Goal: Consume media (video, audio)

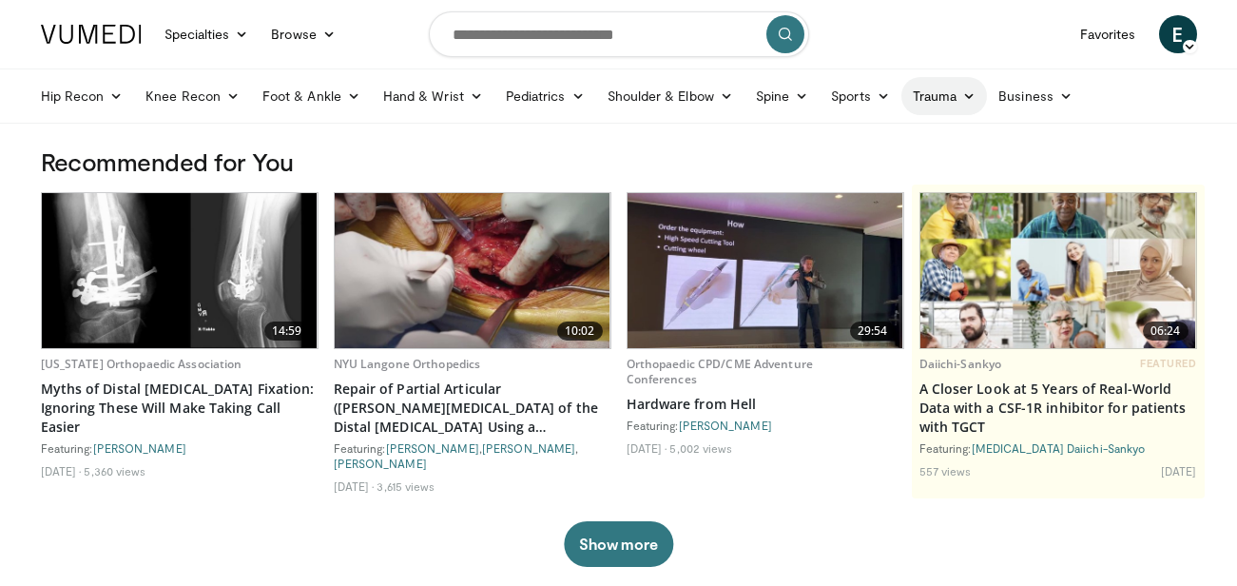
click at [964, 95] on icon at bounding box center [968, 95] width 13 height 13
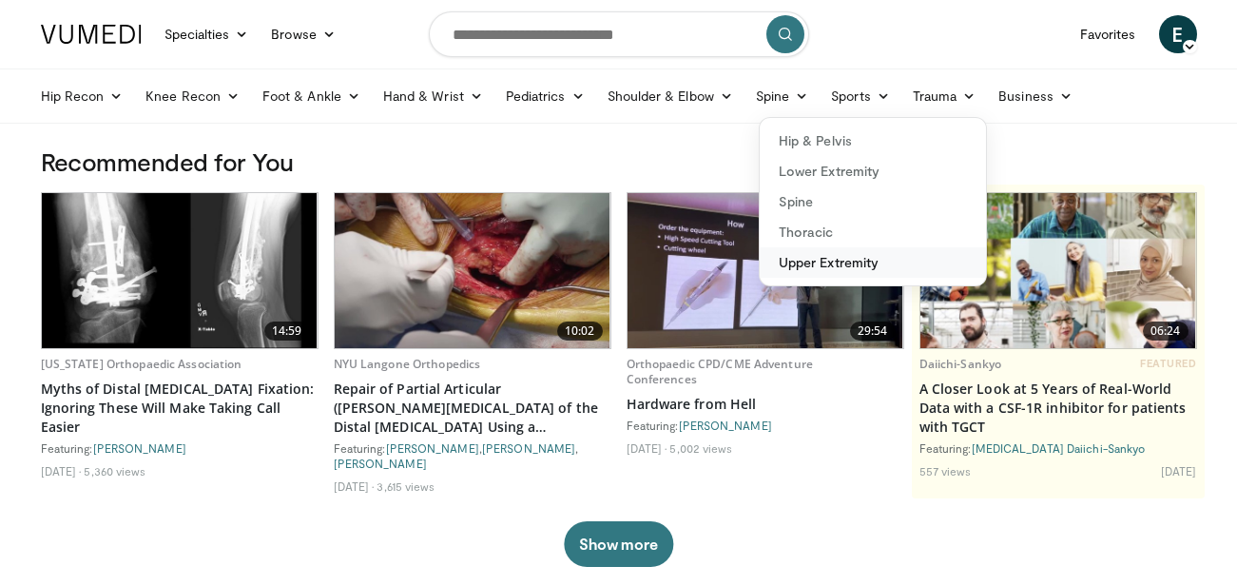
click at [823, 256] on link "Upper Extremity" at bounding box center [872, 262] width 226 height 30
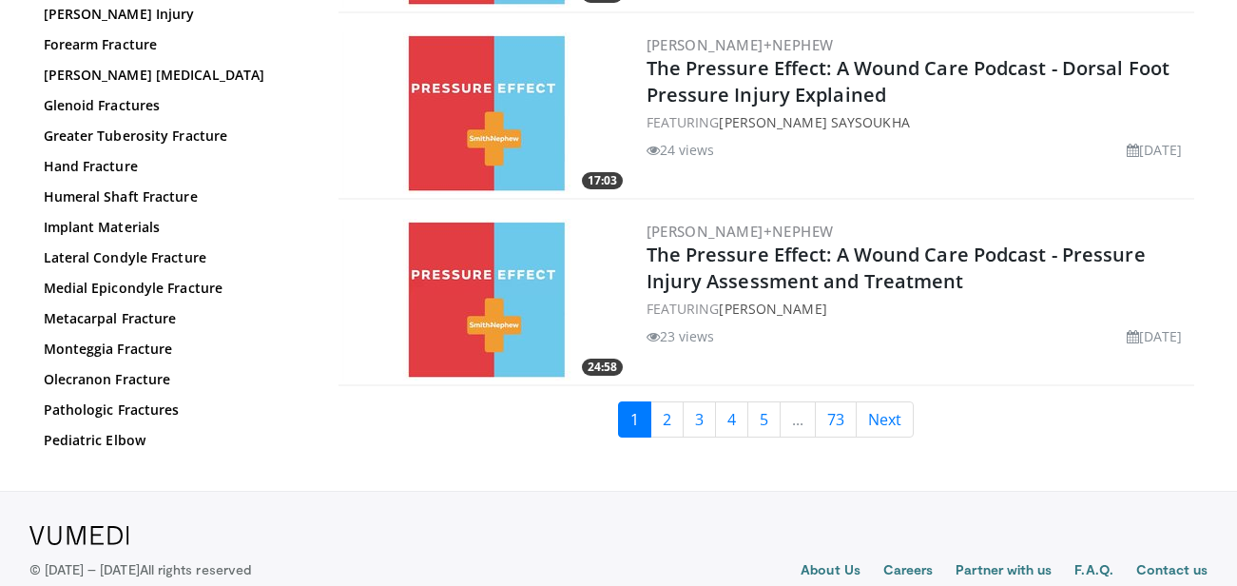
scroll to position [4523, 0]
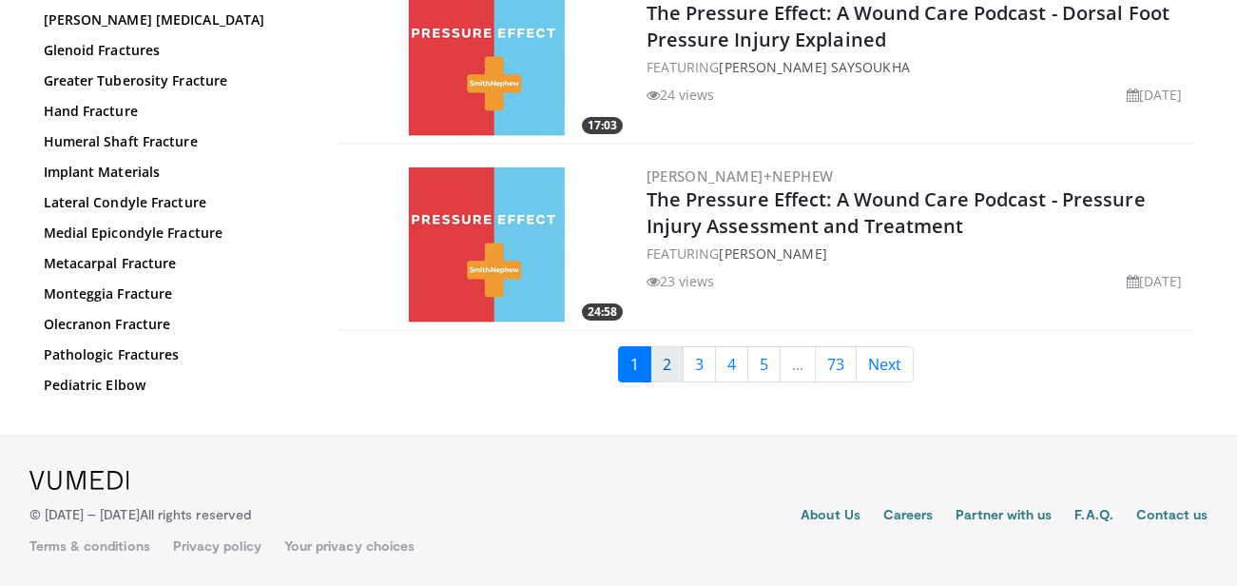
click at [663, 362] on link "2" at bounding box center [666, 364] width 33 height 36
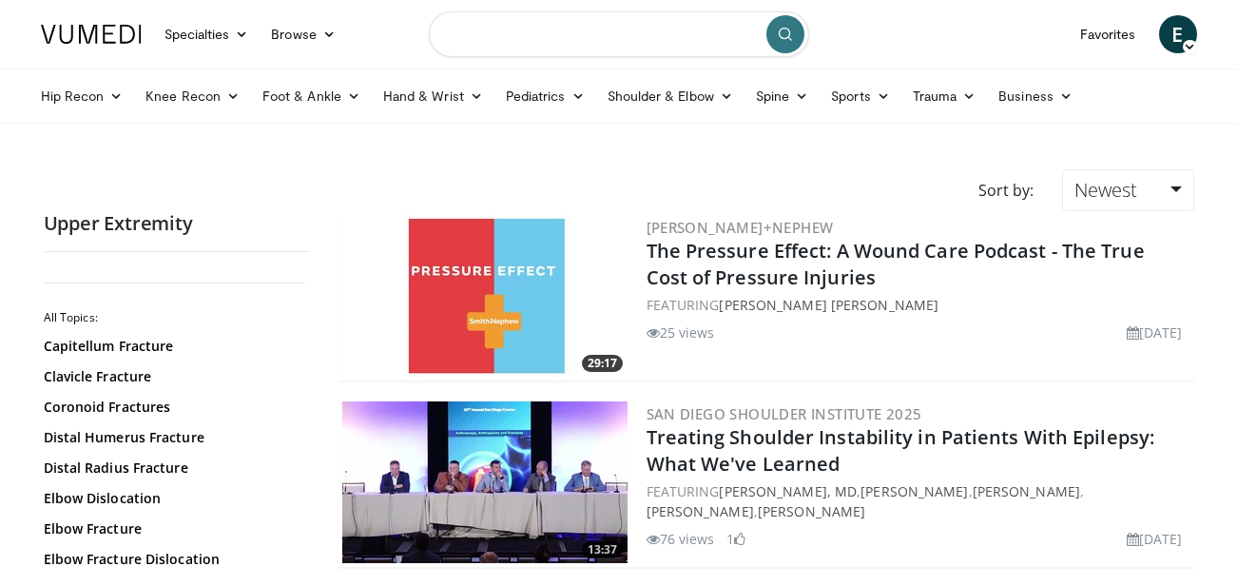
click at [663, 32] on input "Search topics, interventions" at bounding box center [619, 34] width 380 height 46
type input "*"
type input "**********"
click at [784, 42] on button "submit" at bounding box center [785, 34] width 38 height 38
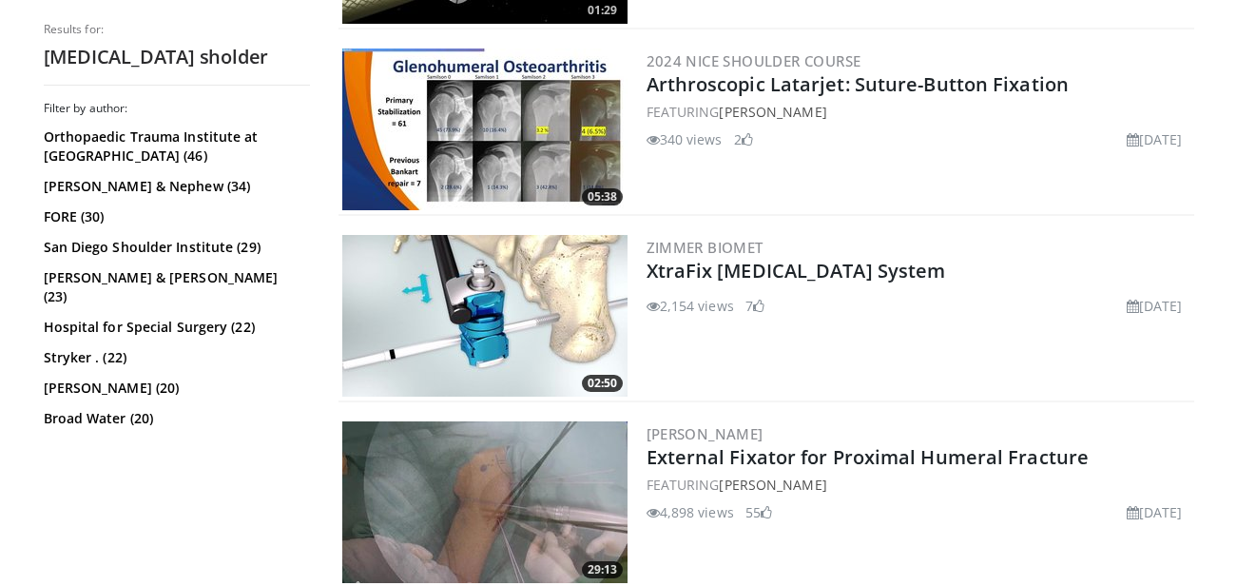
scroll to position [4467, 0]
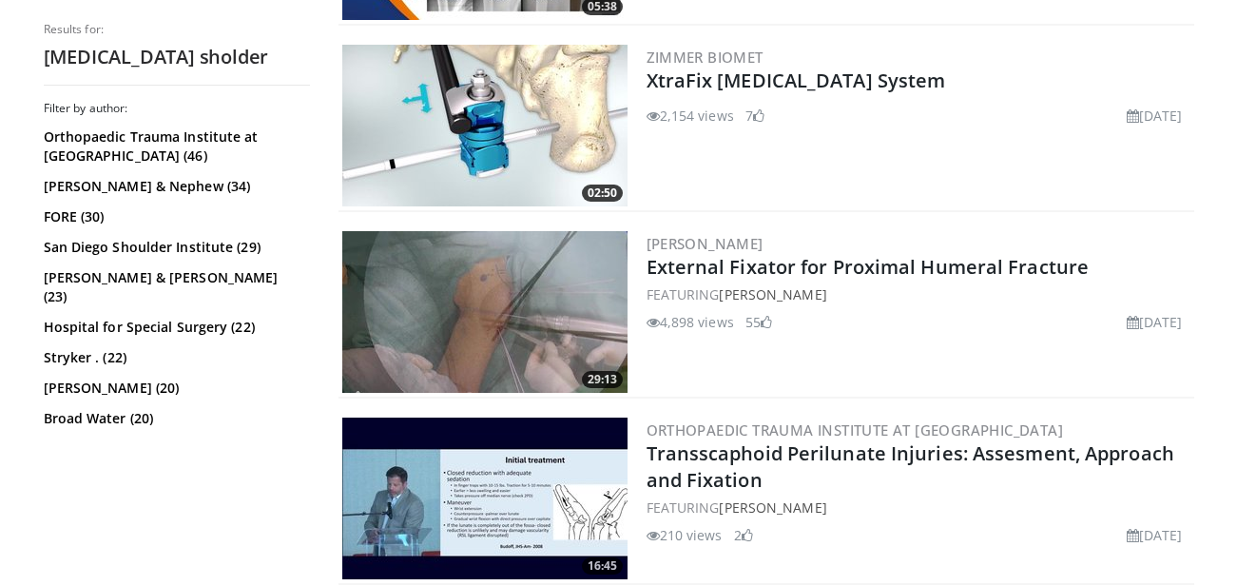
click at [555, 279] on img at bounding box center [484, 312] width 285 height 162
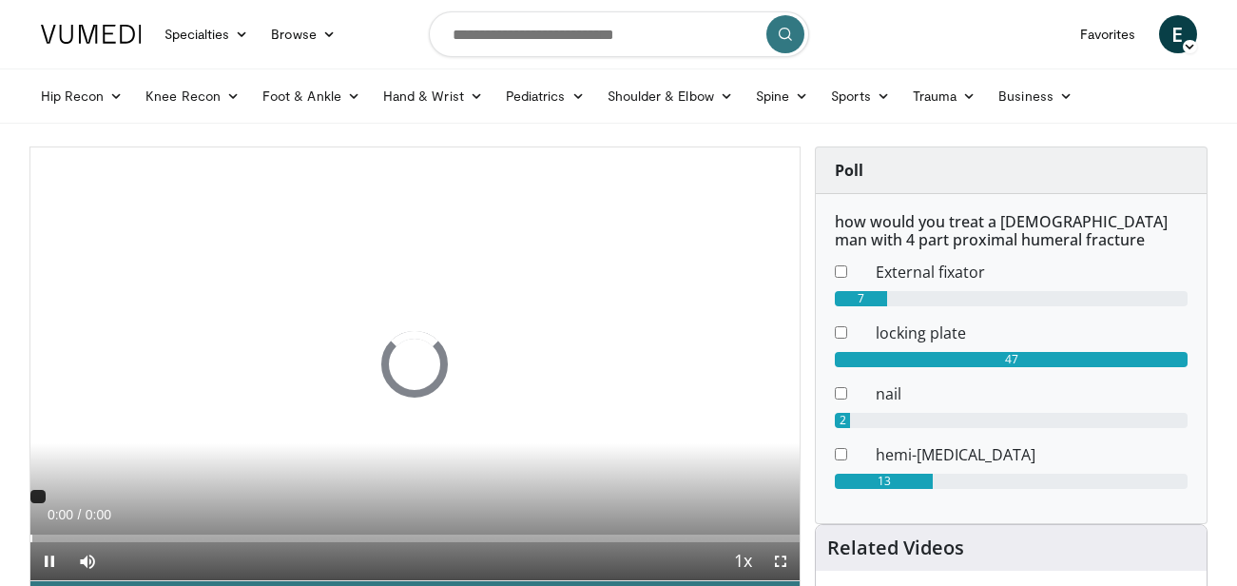
scroll to position [190, 0]
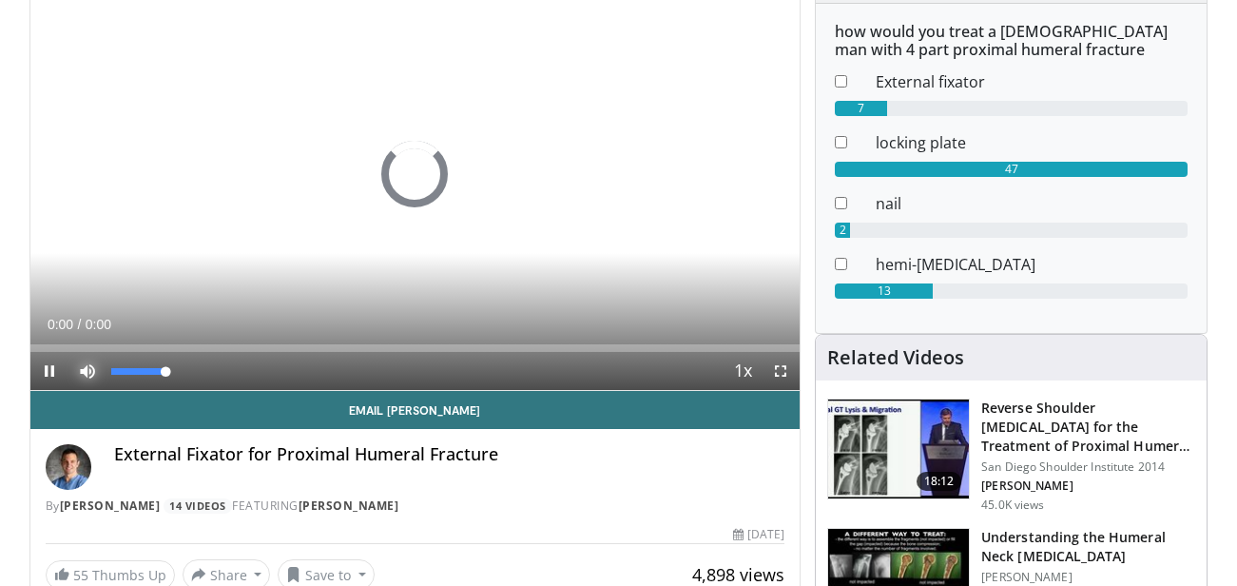
click at [99, 371] on span "Video Player" at bounding box center [87, 371] width 38 height 38
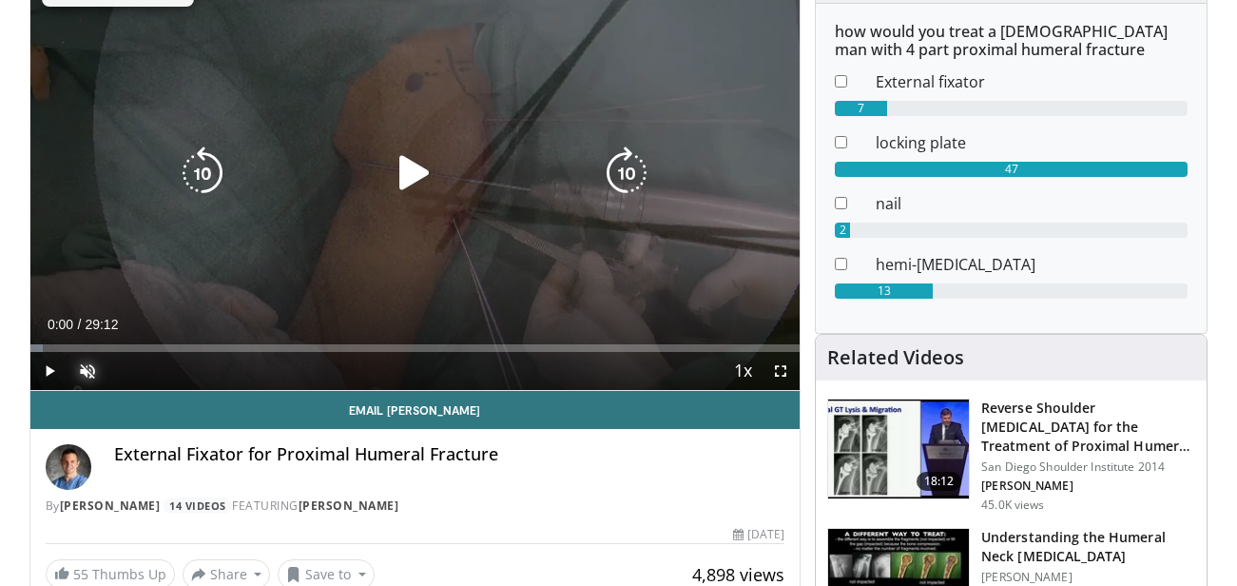
scroll to position [95, 0]
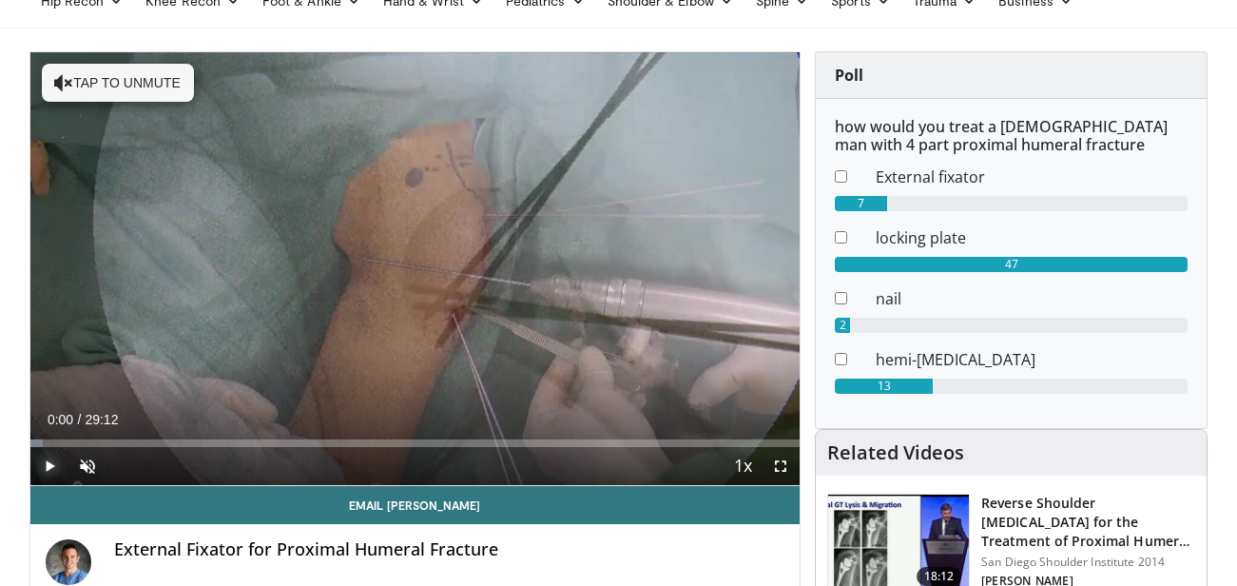
click at [41, 468] on span "Video Player" at bounding box center [49, 466] width 38 height 38
click at [781, 468] on span "Video Player" at bounding box center [780, 466] width 38 height 38
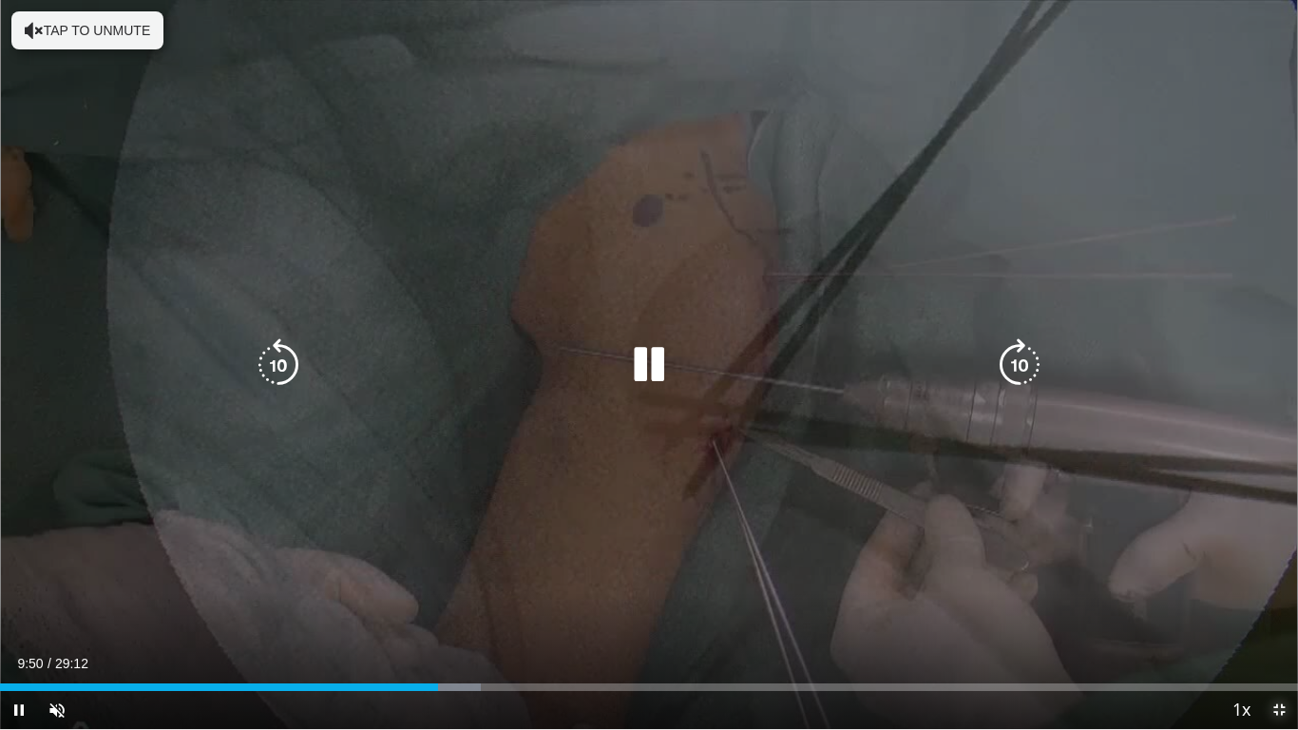
drag, startPoint x: 1277, startPoint y: 714, endPoint x: 797, endPoint y: 375, distance: 587.8
click at [1252, 585] on span "Video Player" at bounding box center [1279, 710] width 38 height 38
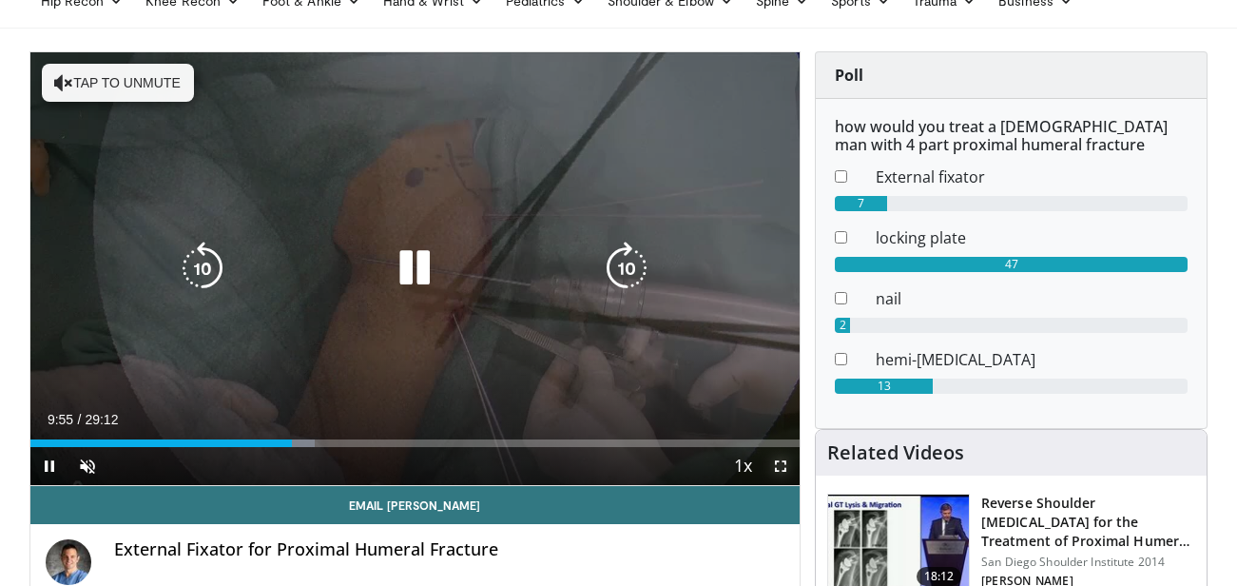
drag, startPoint x: 783, startPoint y: 465, endPoint x: 829, endPoint y: 571, distance: 115.8
click at [783, 465] on span "Video Player" at bounding box center [780, 466] width 38 height 38
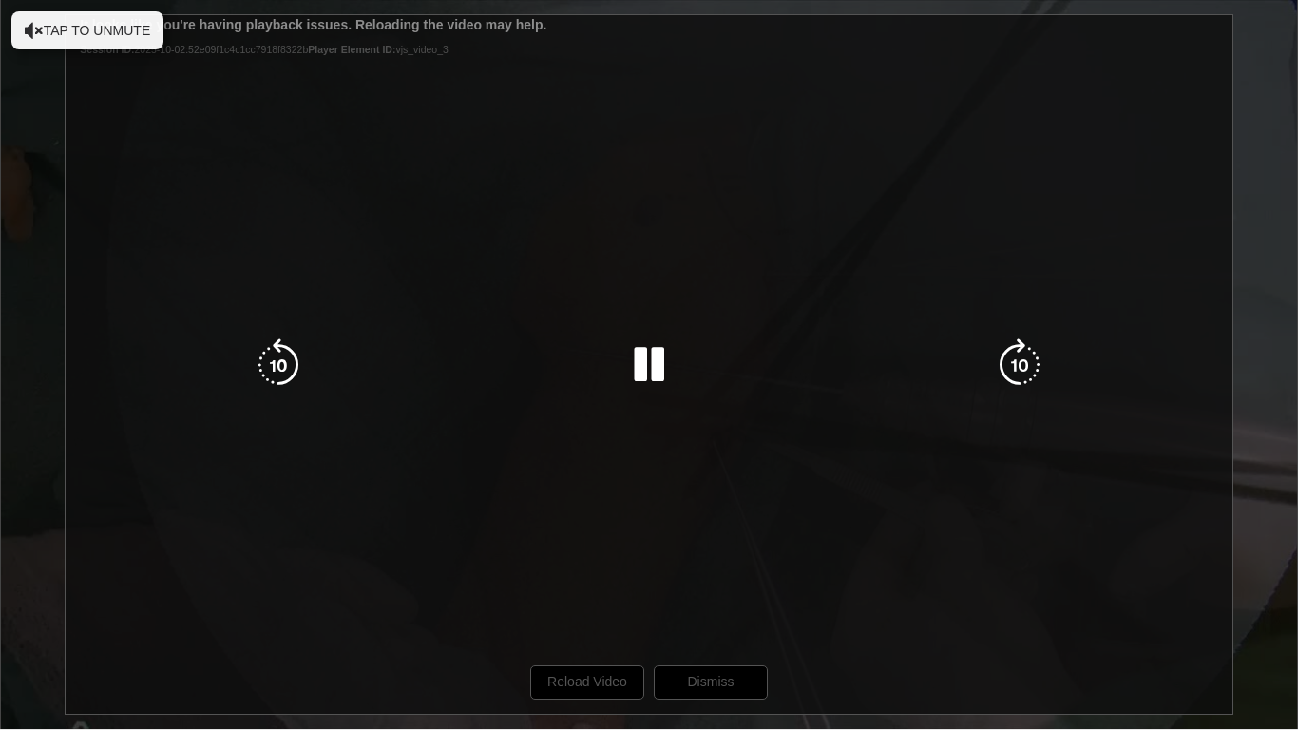
click at [1252, 346] on div "10 seconds Tap to unmute" at bounding box center [649, 364] width 1298 height 729
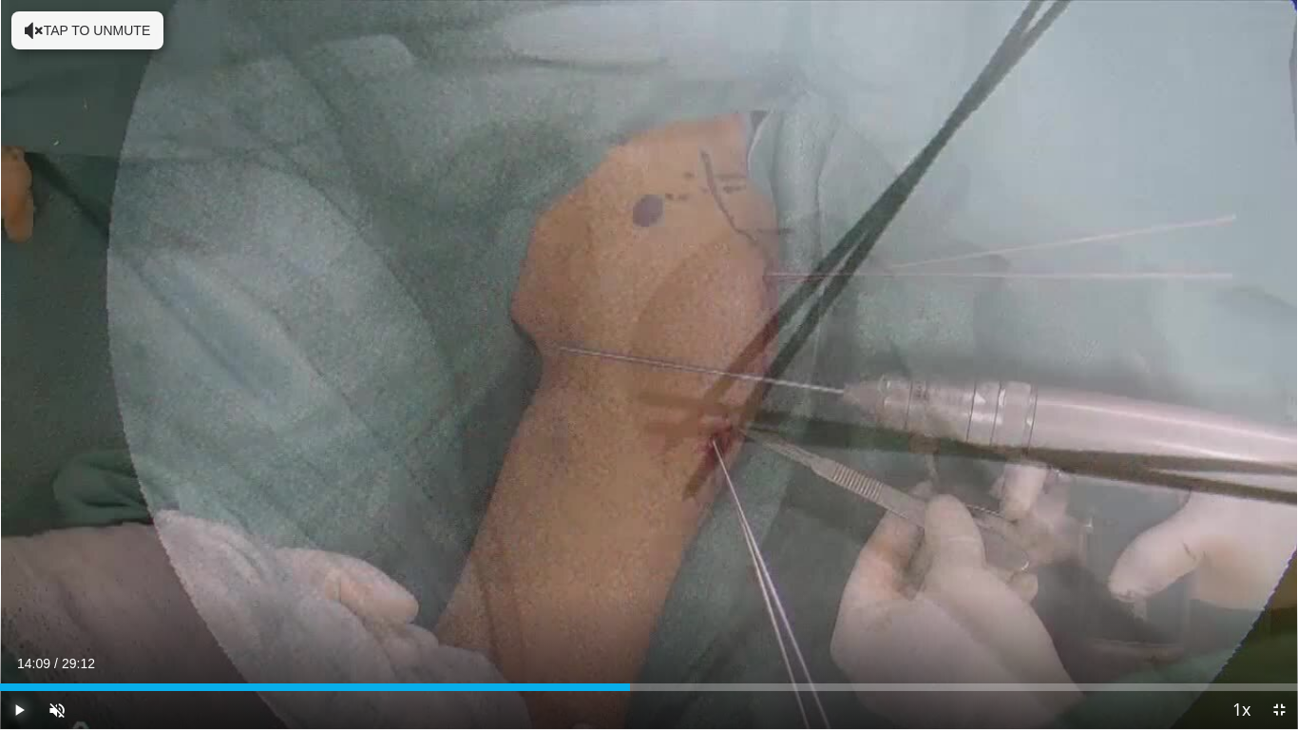
click at [11, 585] on span "Video Player" at bounding box center [19, 710] width 38 height 38
click at [23, 585] on span "Video Player" at bounding box center [19, 710] width 38 height 38
click at [19, 585] on span "Video Player" at bounding box center [19, 710] width 38 height 38
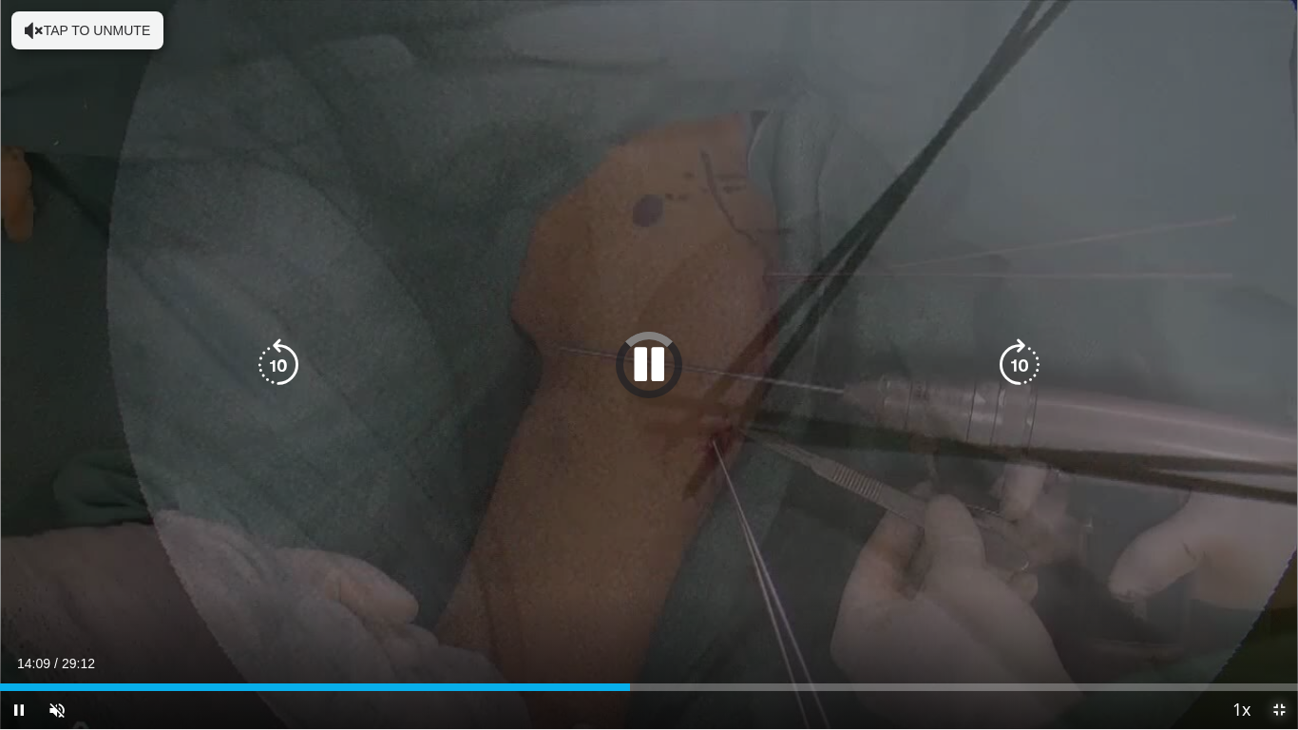
drag, startPoint x: 1275, startPoint y: 708, endPoint x: 1198, endPoint y: 485, distance: 236.3
click at [1252, 585] on span "Video Player" at bounding box center [1279, 710] width 38 height 38
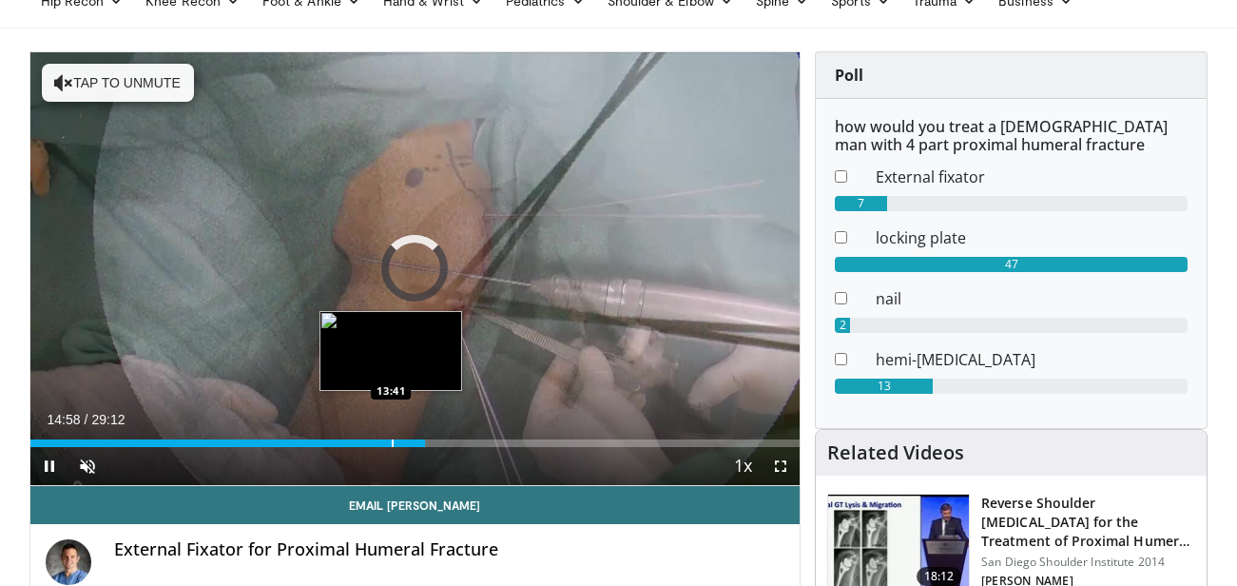
click at [392, 444] on div "Progress Bar" at bounding box center [393, 443] width 2 height 8
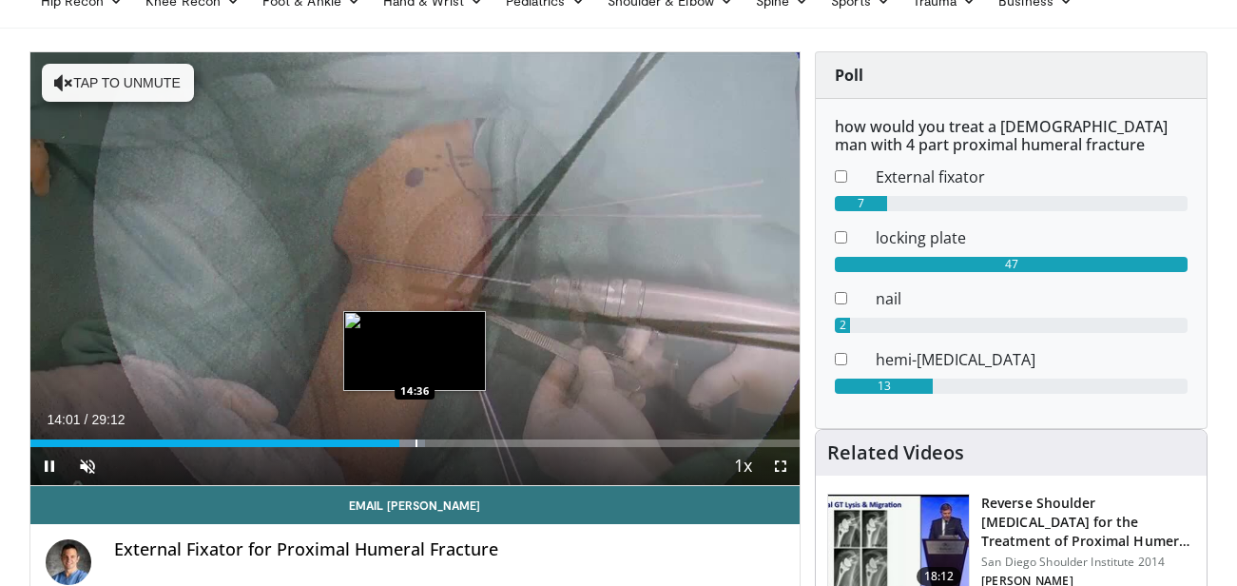
click at [415, 443] on div "Progress Bar" at bounding box center [416, 443] width 2 height 8
click at [402, 439] on div "Loaded : 52.51% 14:39 14:10" at bounding box center [415, 443] width 770 height 8
